Goal: Task Accomplishment & Management: Use online tool/utility

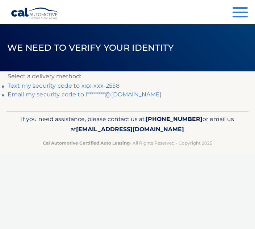
click at [109, 83] on link "Text my security code to xxx-xxx-2558" at bounding box center [64, 85] width 112 height 7
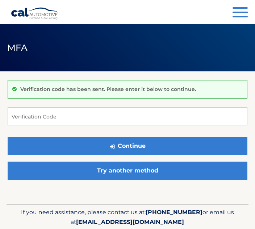
click at [79, 85] on div "Verification code has been sent. Please enter it below to continue." at bounding box center [128, 89] width 240 height 18
click at [107, 116] on input "Verification Code" at bounding box center [128, 116] width 240 height 18
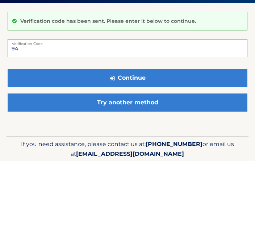
type input "9"
type input "736583"
click at [140, 137] on button "Continue" at bounding box center [128, 146] width 240 height 18
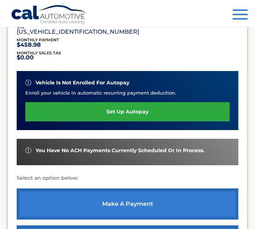
scroll to position [168, 0]
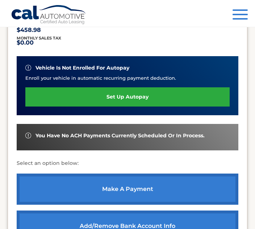
click at [136, 182] on link "make a payment" at bounding box center [128, 188] width 222 height 31
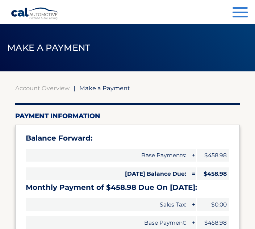
select select "MzVlYmE0YzAtZTk2ZC00NTAzLWI5MmYtYzIzM2MxZWI4MWM2"
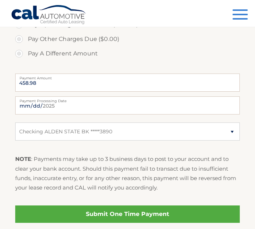
scroll to position [271, 0]
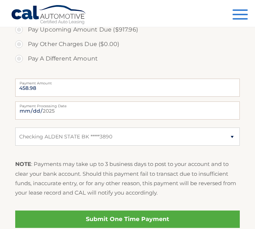
click at [149, 212] on link "Submit One Time Payment" at bounding box center [127, 218] width 225 height 17
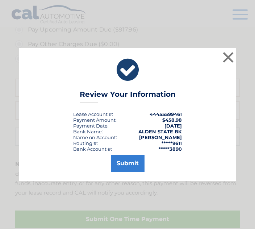
click at [134, 157] on button "Submit" at bounding box center [128, 163] width 34 height 17
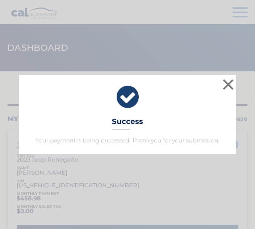
click at [228, 81] on button "×" at bounding box center [228, 84] width 14 height 14
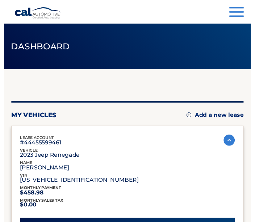
scroll to position [7, 0]
